Goal: Information Seeking & Learning: Learn about a topic

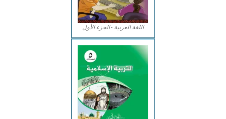
scroll to position [225, 0]
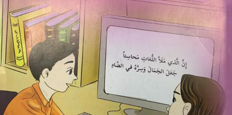
click at [84, 66] on img at bounding box center [116, 44] width 240 height 300
click at [56, 66] on img at bounding box center [116, 44] width 240 height 300
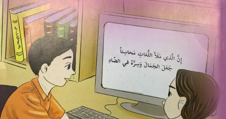
click at [84, 61] on img at bounding box center [112, 41] width 233 height 292
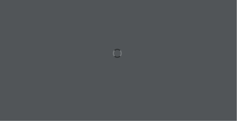
click at [90, 68] on div at bounding box center [118, 60] width 237 height 121
click at [90, 37] on div at bounding box center [118, 60] width 237 height 121
click at [192, 90] on div at bounding box center [118, 60] width 237 height 121
click at [188, 88] on div at bounding box center [118, 60] width 237 height 121
drag, startPoint x: 188, startPoint y: 88, endPoint x: 178, endPoint y: 97, distance: 13.7
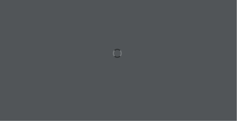
click at [178, 97] on div at bounding box center [118, 60] width 237 height 121
click at [168, 73] on div at bounding box center [118, 60] width 237 height 121
click at [116, 50] on div at bounding box center [118, 60] width 237 height 121
click at [117, 50] on div at bounding box center [118, 60] width 237 height 121
click at [117, 51] on div at bounding box center [118, 60] width 237 height 121
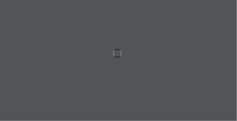
click at [112, 43] on div at bounding box center [118, 60] width 237 height 121
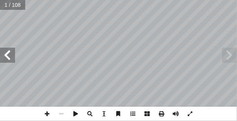
click at [5, 62] on span at bounding box center [7, 54] width 15 height 15
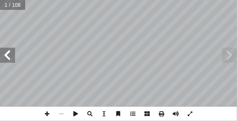
click at [5, 62] on span at bounding box center [7, 54] width 15 height 15
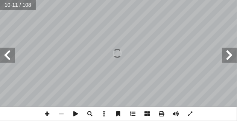
click at [5, 62] on span at bounding box center [7, 54] width 15 height 15
click at [8, 57] on span at bounding box center [7, 54] width 15 height 15
click at [231, 56] on span at bounding box center [229, 54] width 15 height 15
click at [190, 108] on span at bounding box center [190, 113] width 14 height 14
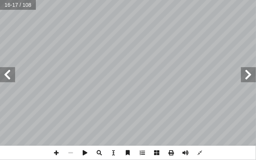
click at [237, 79] on span at bounding box center [247, 74] width 15 height 15
click at [237, 75] on span at bounding box center [247, 74] width 15 height 15
click at [0, 120] on div "٨ : ِ ة َ ي ِ ت آ ال� ِ ة َ ل ِ ئ ْ س أ ال� ِ ن َ ع ُ جيب ُ ن َ ، و ُ ر ِّ ك َ …" at bounding box center [128, 80] width 256 height 160
click at [12, 73] on span at bounding box center [7, 74] width 15 height 15
click at [237, 73] on span at bounding box center [247, 74] width 15 height 15
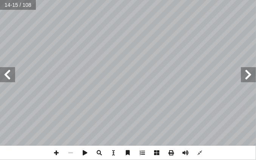
click at [3, 81] on span at bounding box center [7, 74] width 15 height 15
click at [12, 75] on span at bounding box center [7, 74] width 15 height 15
click at [10, 77] on span at bounding box center [7, 74] width 15 height 15
click at [9, 77] on span at bounding box center [7, 74] width 15 height 15
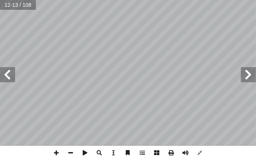
click at [9, 76] on span at bounding box center [7, 74] width 15 height 15
click at [13, 74] on span at bounding box center [7, 74] width 15 height 15
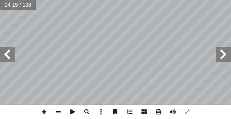
click at [8, 58] on span at bounding box center [7, 54] width 15 height 15
click at [5, 49] on span at bounding box center [7, 54] width 15 height 15
click at [10, 53] on span at bounding box center [7, 54] width 15 height 15
click at [226, 56] on span at bounding box center [223, 54] width 15 height 15
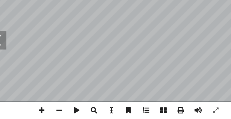
click at [14, 58] on span at bounding box center [7, 54] width 15 height 15
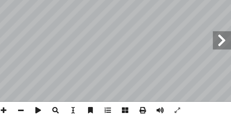
click at [222, 51] on span at bounding box center [223, 54] width 15 height 15
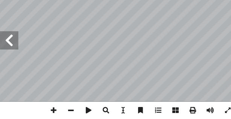
click at [6, 55] on span at bounding box center [7, 54] width 15 height 15
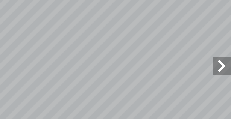
click at [216, 54] on span at bounding box center [223, 54] width 15 height 15
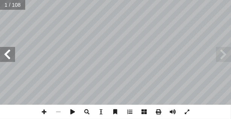
click at [10, 57] on span at bounding box center [7, 54] width 15 height 15
click at [10, 58] on span at bounding box center [7, 54] width 15 height 15
click at [11, 56] on span at bounding box center [7, 54] width 15 height 15
click at [11, 58] on span at bounding box center [7, 54] width 15 height 15
click at [10, 59] on span at bounding box center [7, 54] width 15 height 15
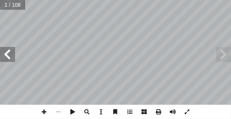
click at [12, 58] on span at bounding box center [7, 54] width 15 height 15
click at [12, 59] on span at bounding box center [7, 54] width 15 height 15
click at [13, 57] on span at bounding box center [7, 54] width 15 height 15
click at [11, 60] on span at bounding box center [7, 54] width 15 height 15
click at [13, 53] on span at bounding box center [7, 54] width 15 height 15
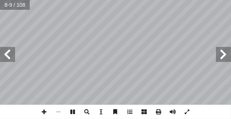
click at [13, 52] on span at bounding box center [7, 54] width 15 height 15
click at [9, 58] on span at bounding box center [7, 54] width 15 height 15
click at [12, 54] on span at bounding box center [7, 54] width 15 height 15
click at [12, 59] on span at bounding box center [7, 54] width 15 height 15
click at [9, 53] on span at bounding box center [7, 54] width 15 height 15
